Goal: Navigation & Orientation: Find specific page/section

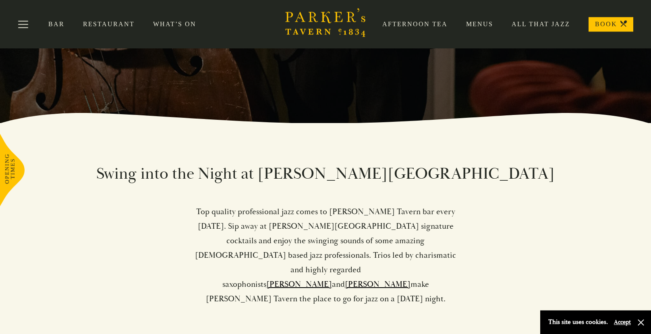
scroll to position [174, 0]
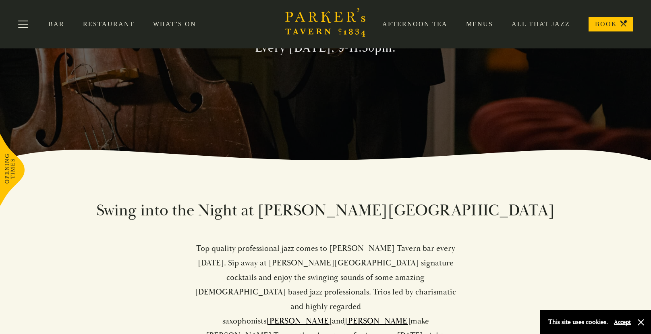
click at [418, 23] on link "Afternoon Tea" at bounding box center [406, 24] width 84 height 8
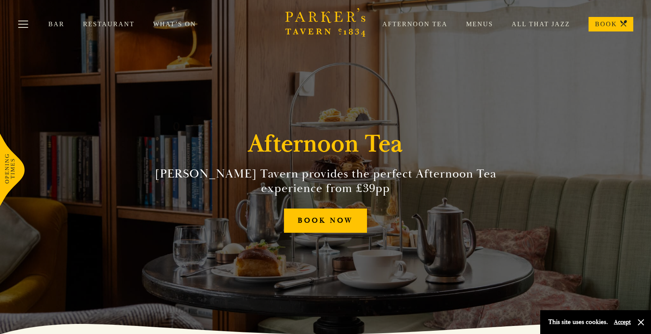
click at [545, 23] on link "All That Jazz" at bounding box center [531, 24] width 77 height 8
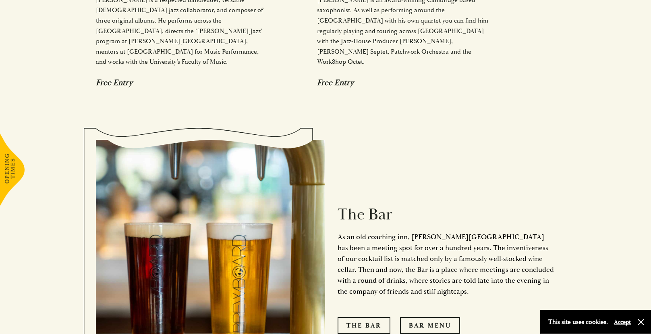
scroll to position [793, 0]
